Goal: Task Accomplishment & Management: Manage account settings

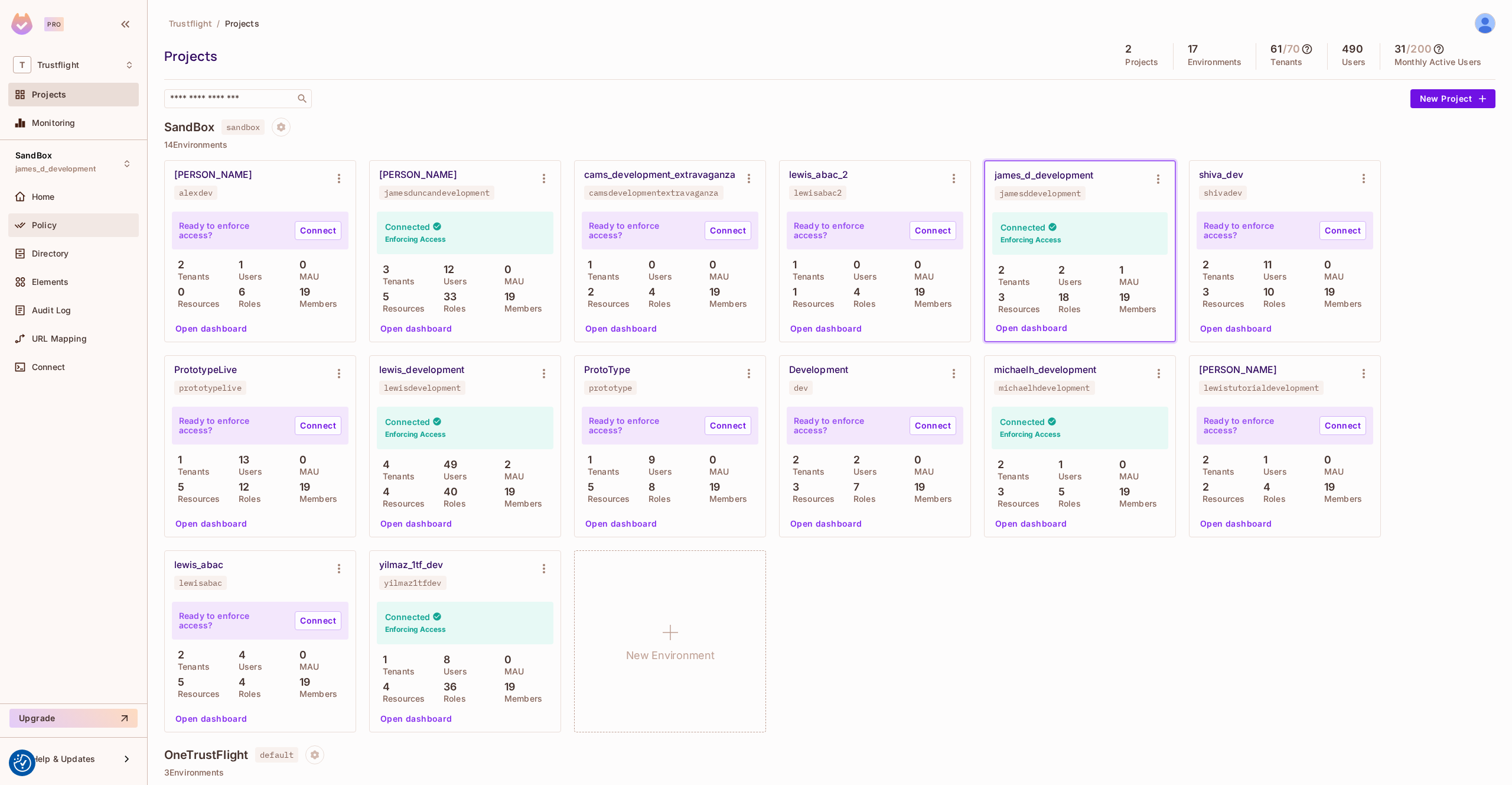
click at [59, 229] on div "Policy" at bounding box center [73, 225] width 121 height 14
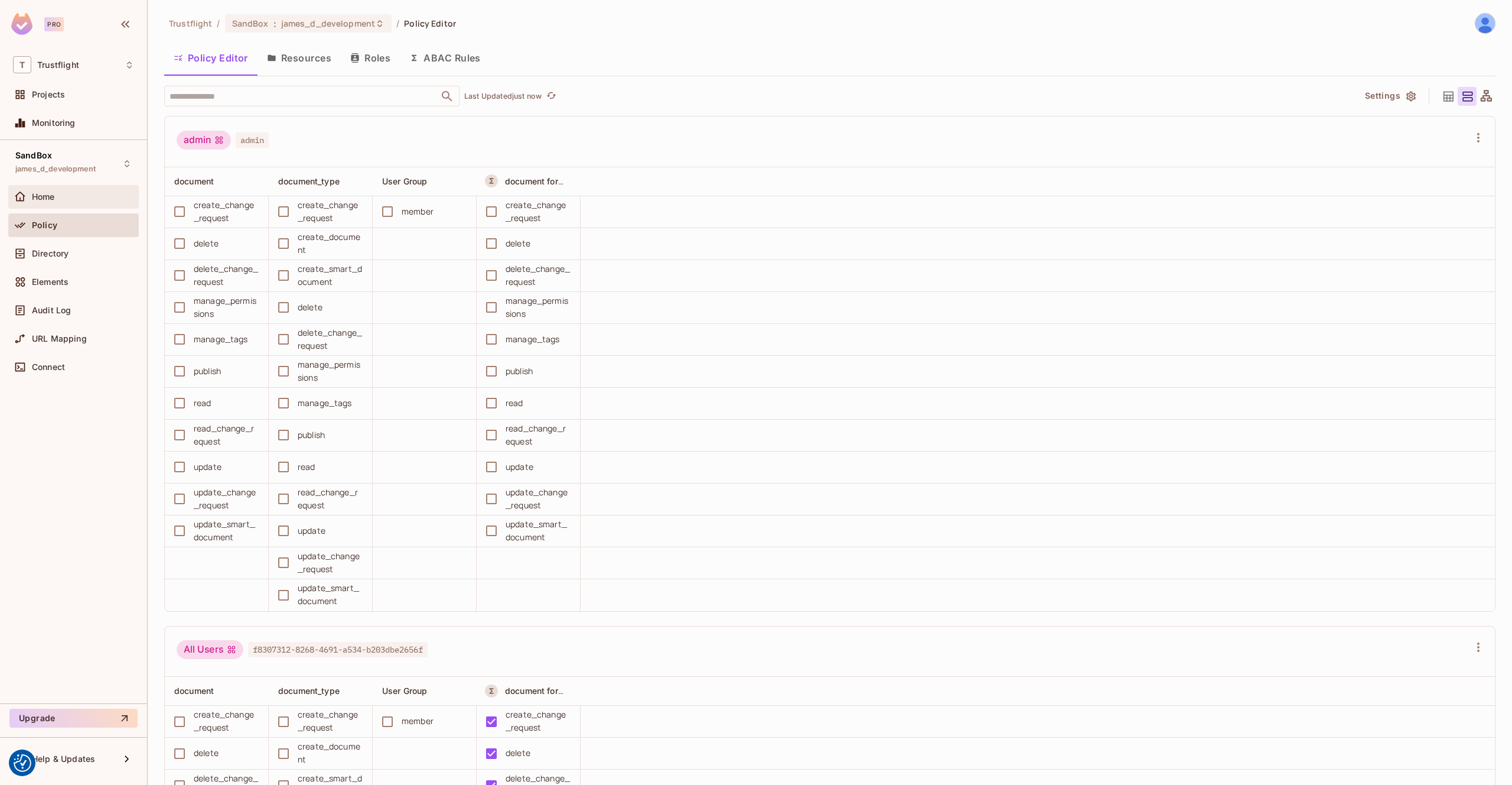
click at [88, 203] on div "Home" at bounding box center [73, 196] width 121 height 14
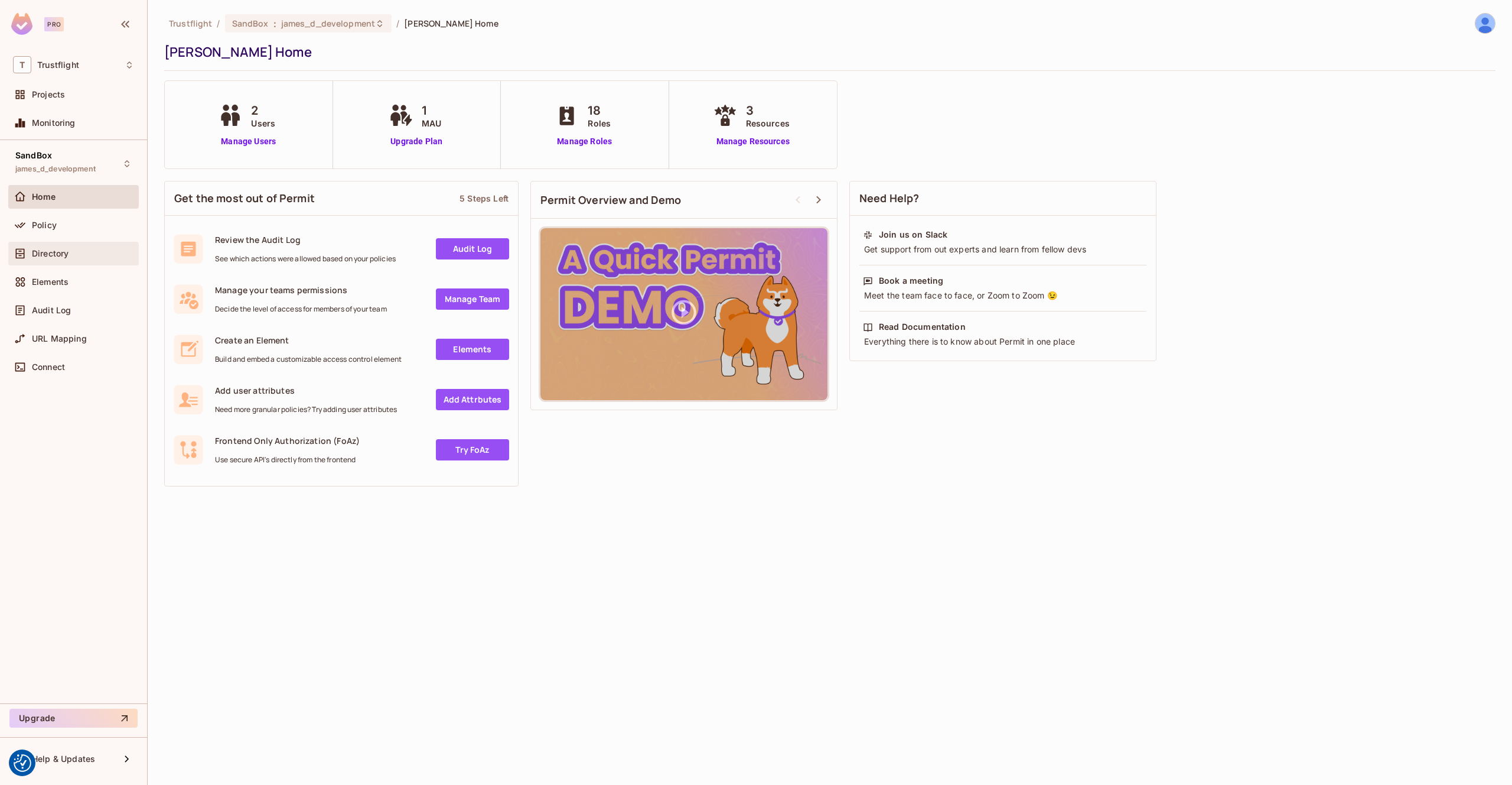
click at [68, 248] on span "Directory" at bounding box center [50, 253] width 37 height 10
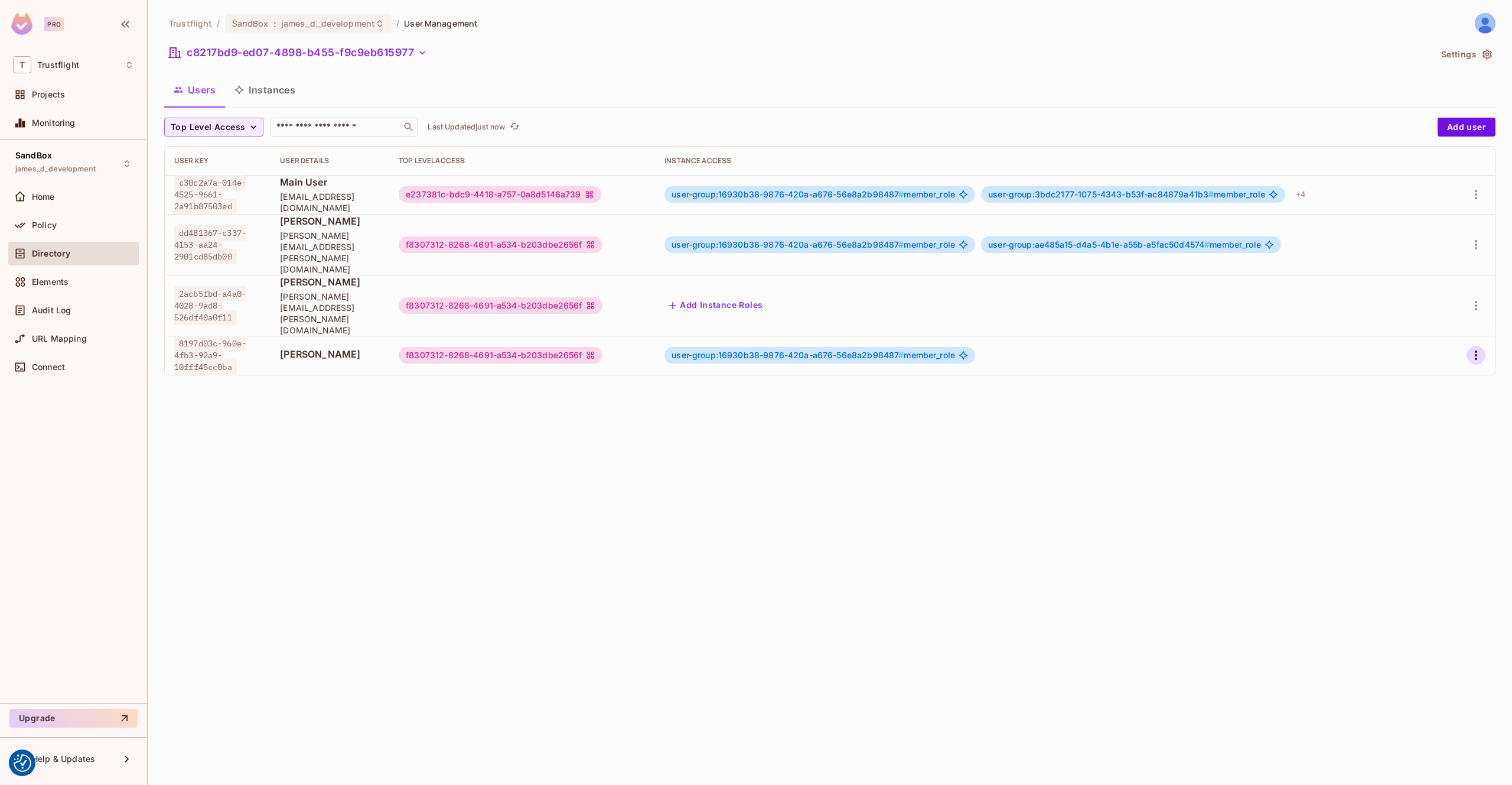
click at [1479, 348] on icon "button" at bounding box center [1476, 355] width 14 height 14
click at [1441, 343] on li "Edit" at bounding box center [1425, 338] width 105 height 26
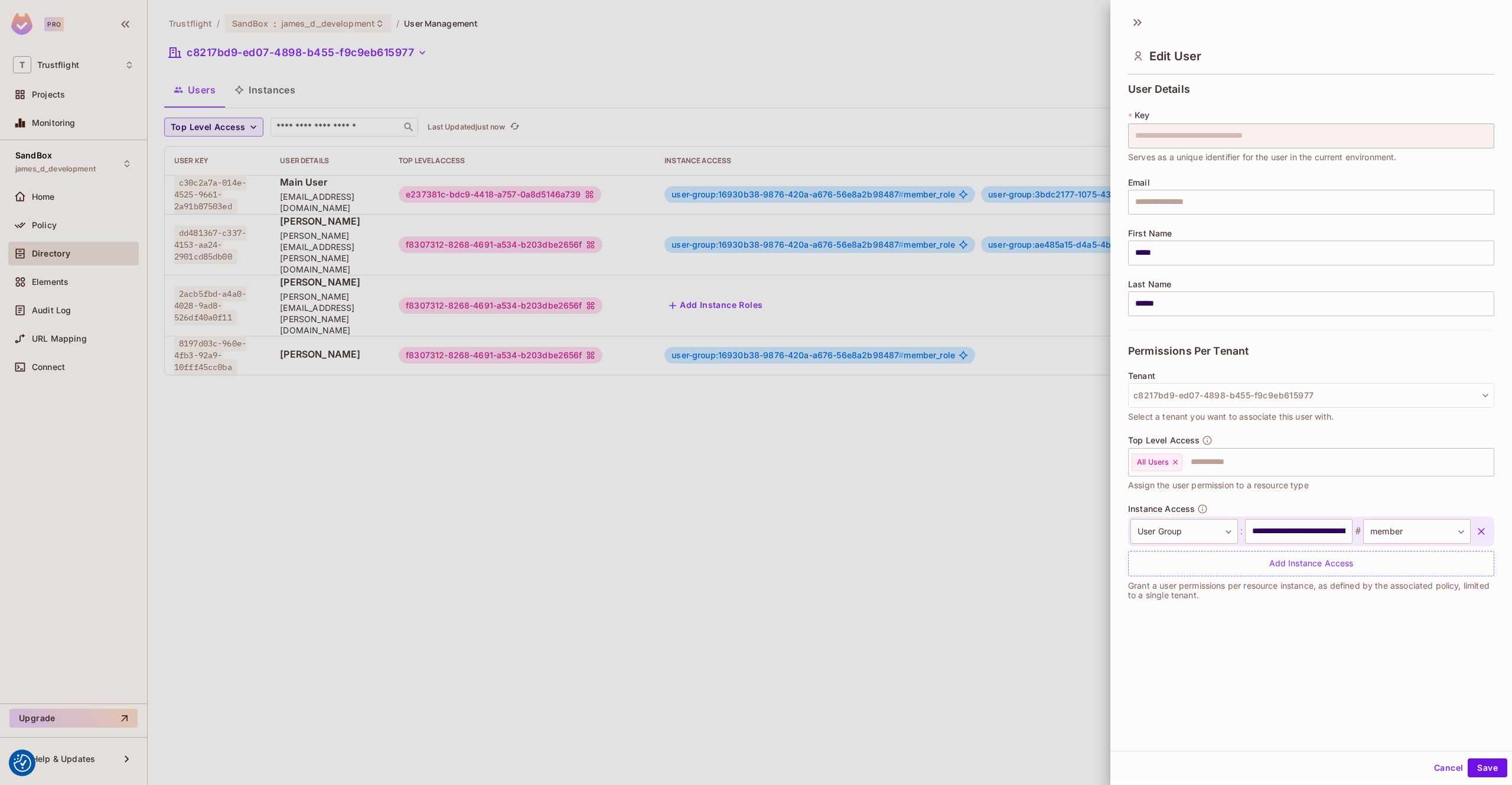
click at [1039, 375] on div at bounding box center [756, 392] width 1512 height 785
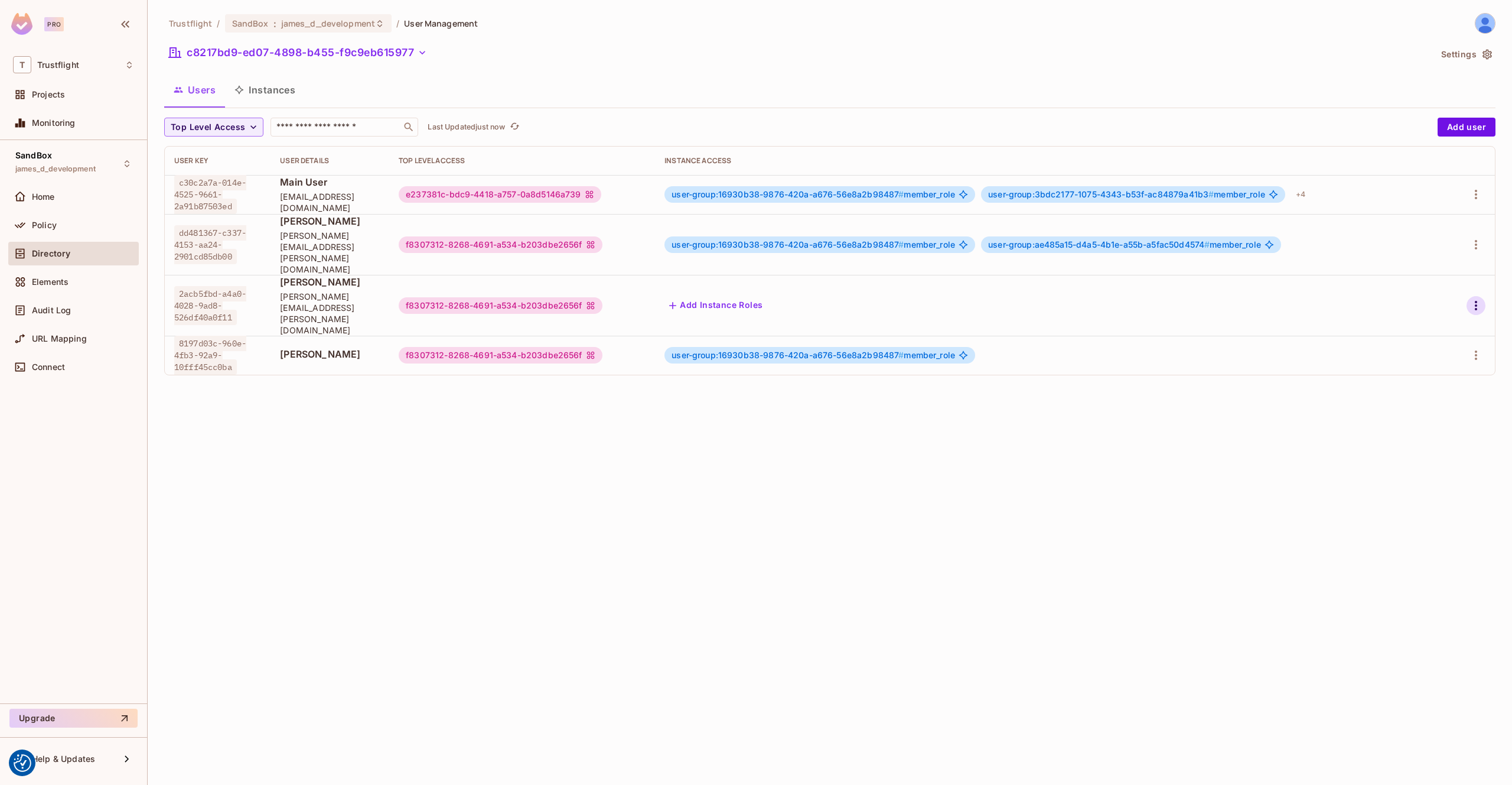
click at [1474, 299] on icon "button" at bounding box center [1476, 305] width 14 height 14
click at [1422, 299] on span "Edit" at bounding box center [1413, 300] width 23 height 19
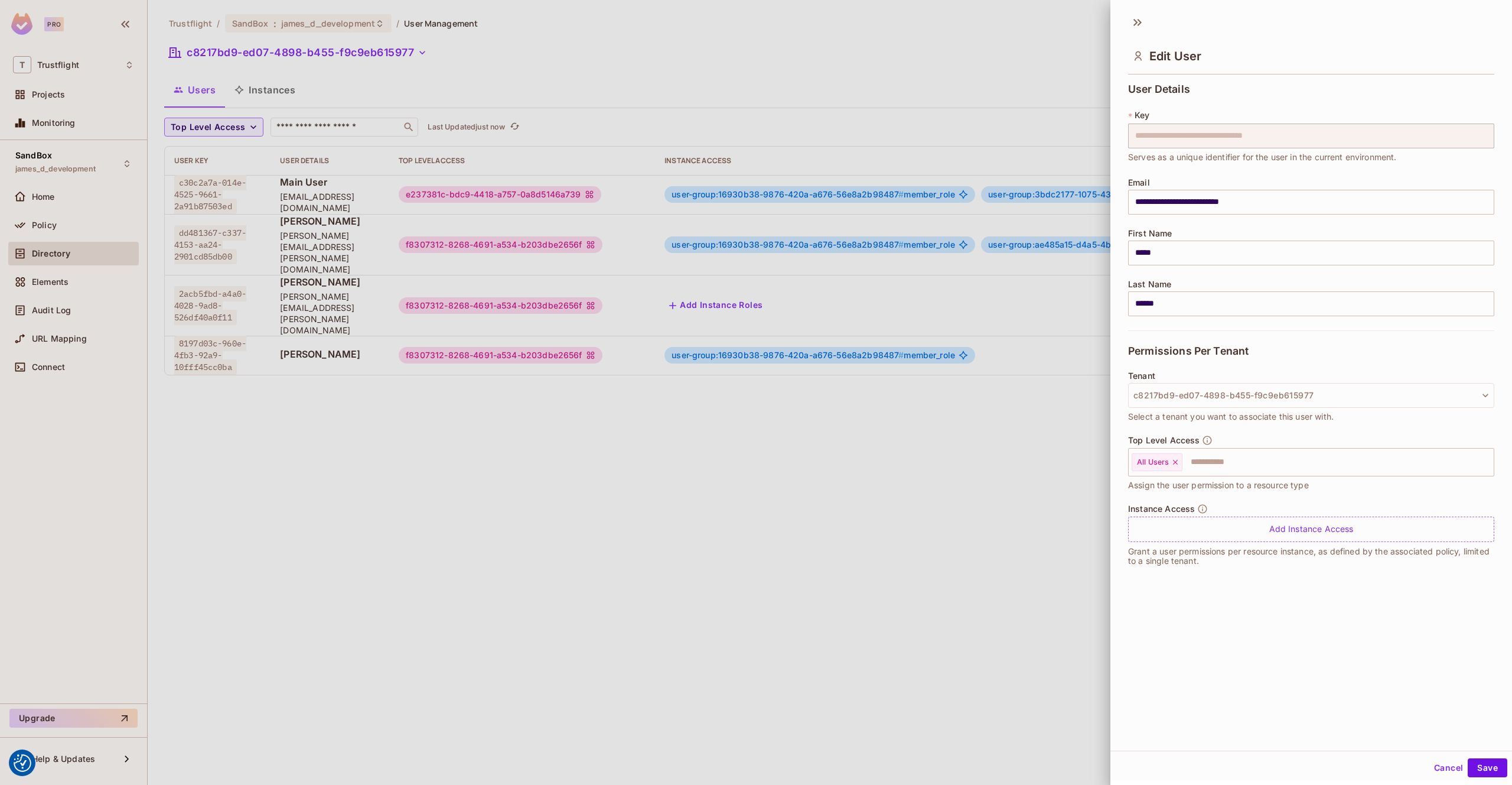
click at [889, 371] on div at bounding box center [756, 392] width 1512 height 785
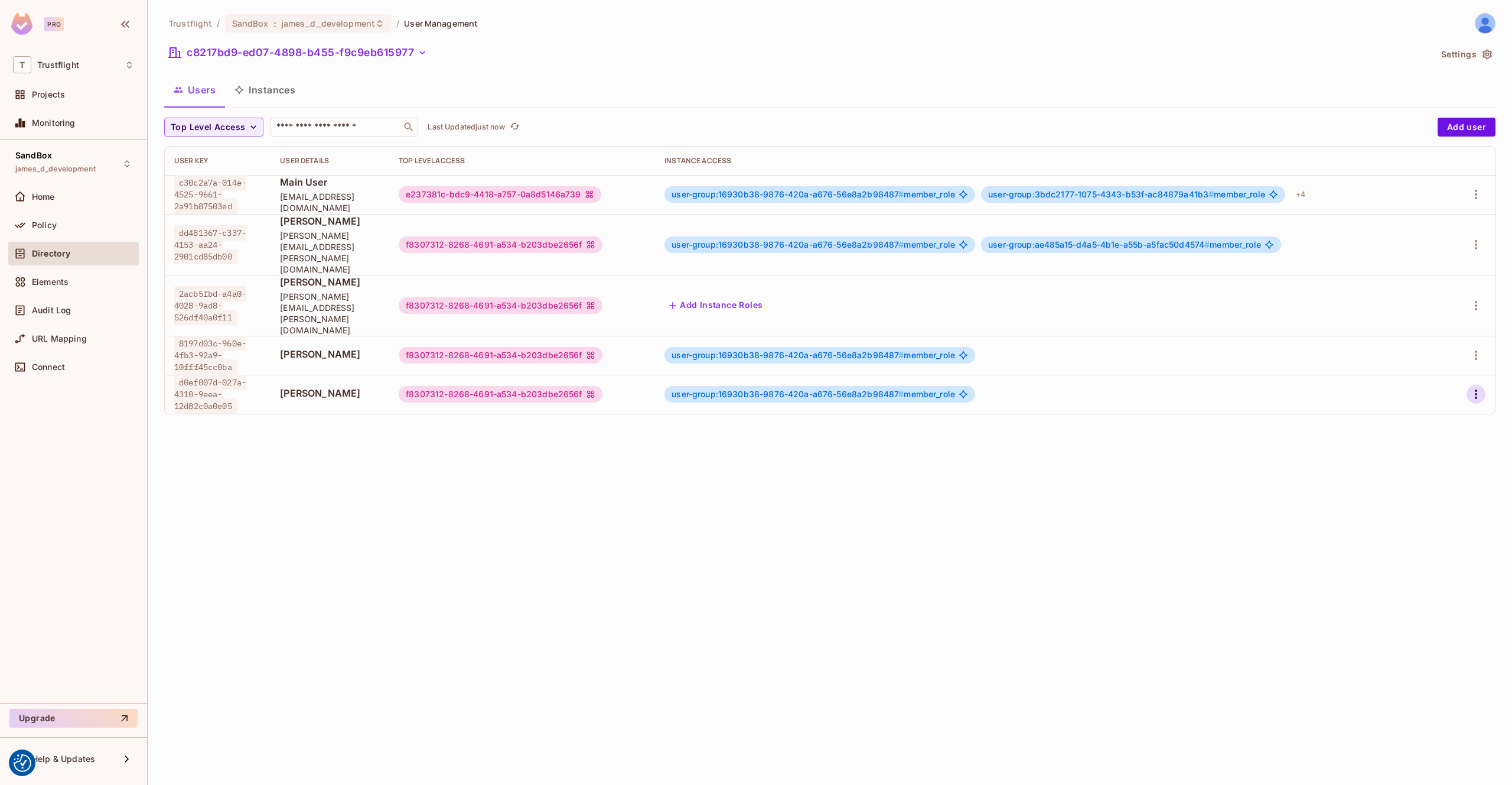
click at [1480, 387] on icon "button" at bounding box center [1476, 394] width 14 height 14
click at [1442, 380] on li "Edit" at bounding box center [1425, 377] width 105 height 26
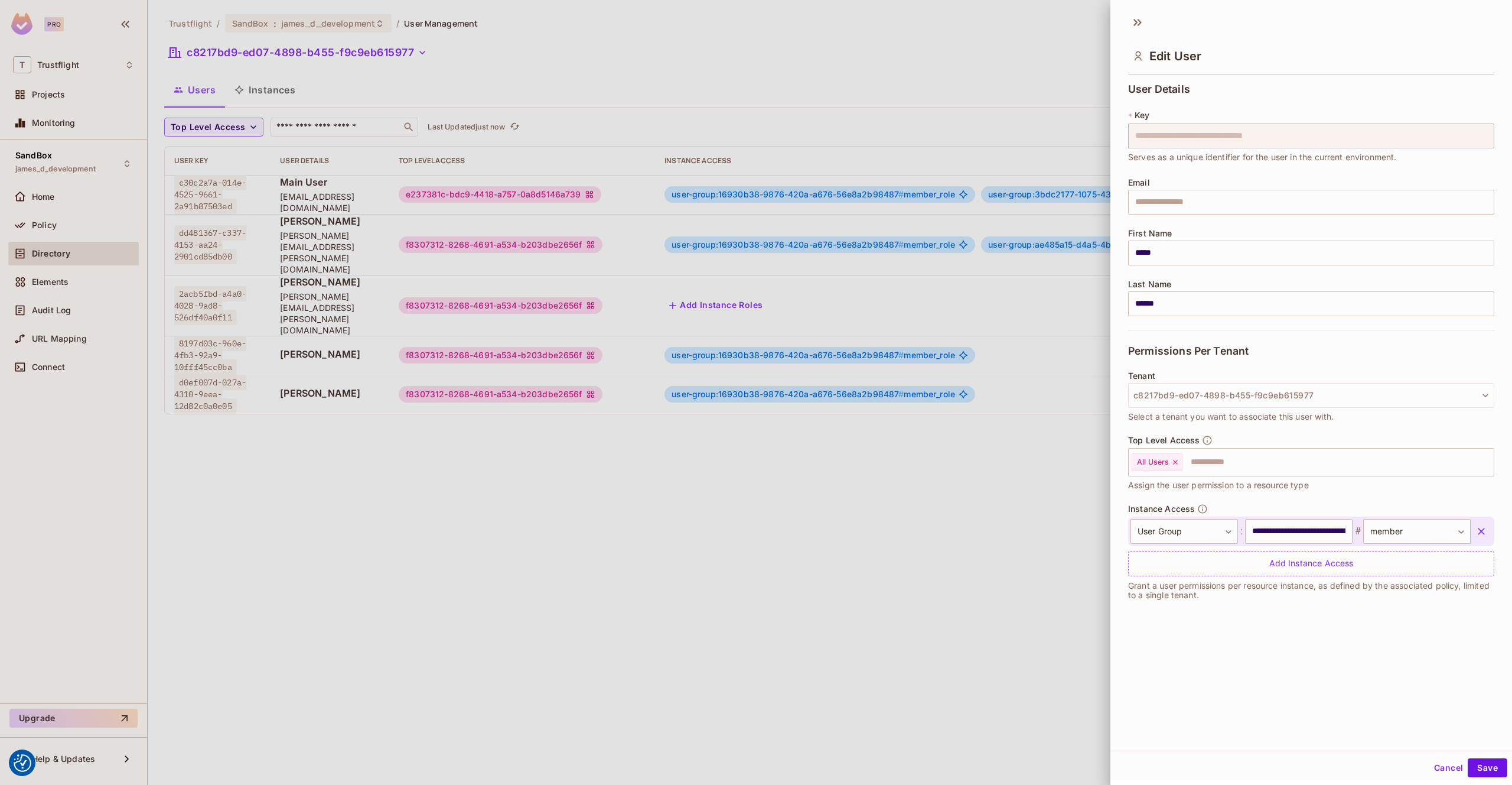
click at [921, 409] on div at bounding box center [756, 392] width 1512 height 785
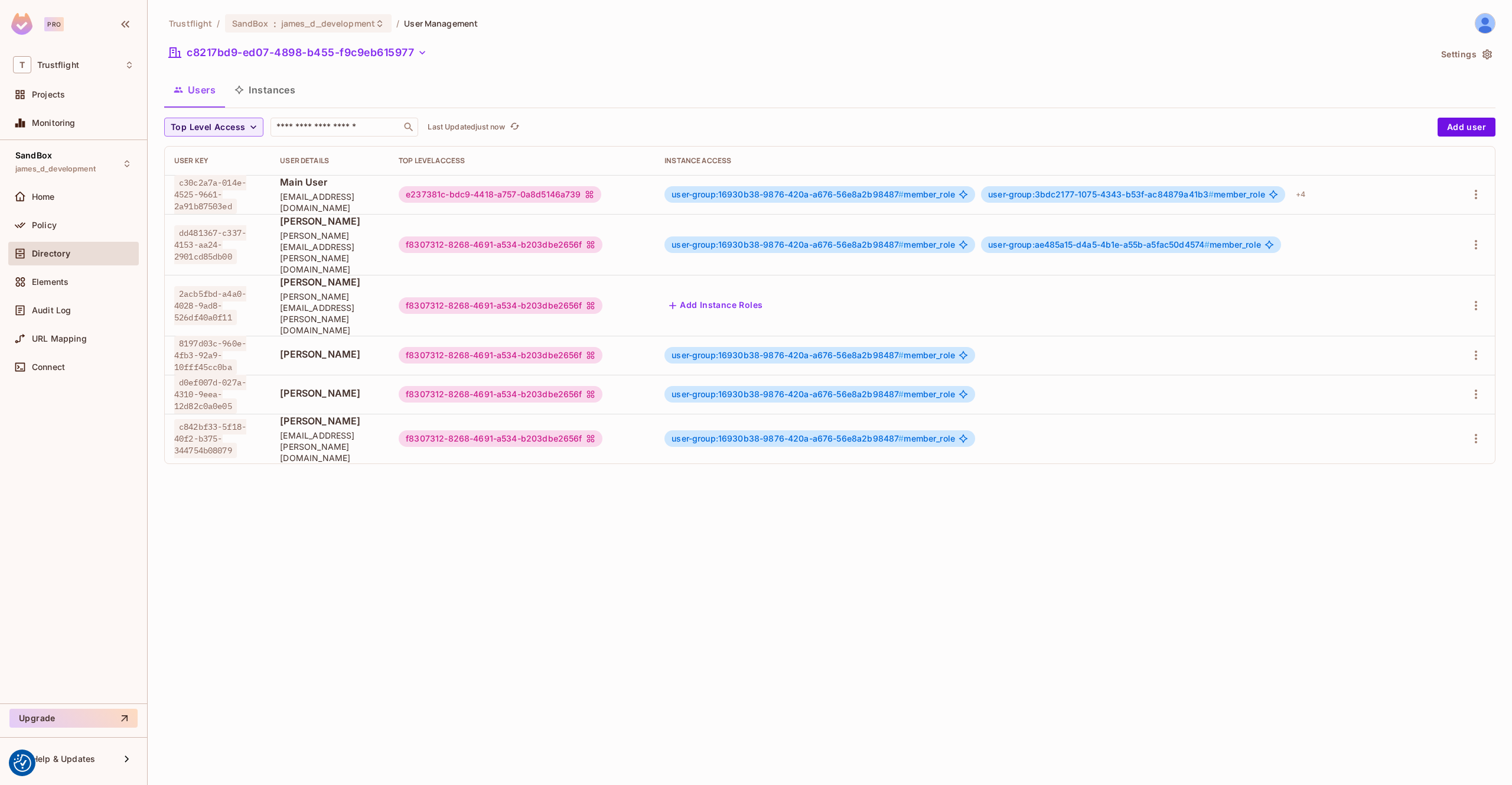
click at [457, 431] on div "Trustflight / SandBox : james_d_development / User Management c8217bd9-ed07-489…" at bounding box center [829, 392] width 1365 height 785
